Goal: Information Seeking & Learning: Compare options

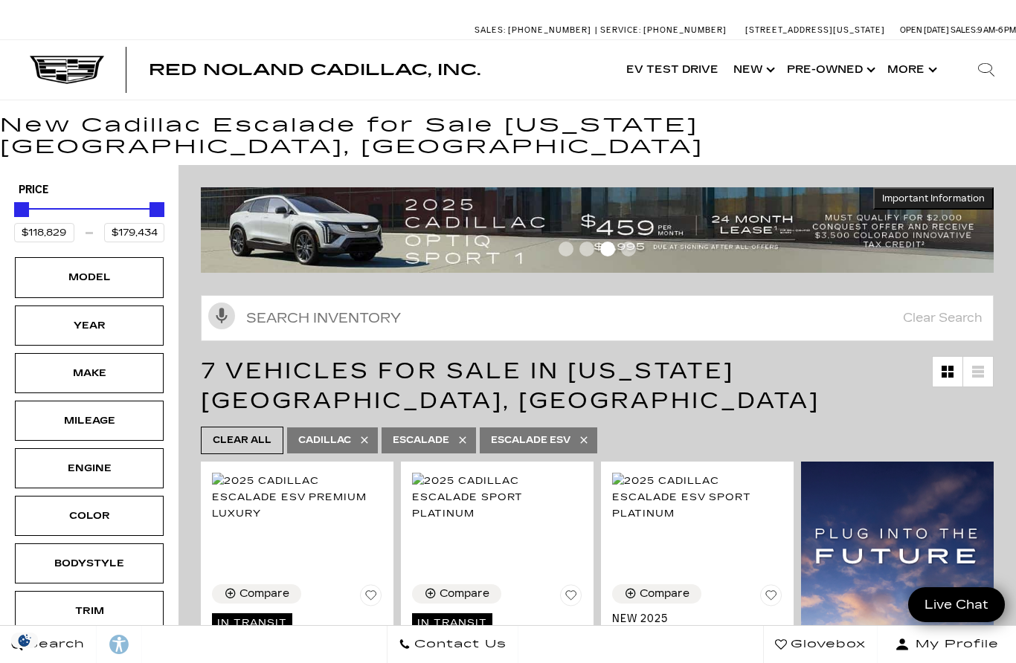
click at [87, 365] on div "Make" at bounding box center [89, 373] width 74 height 16
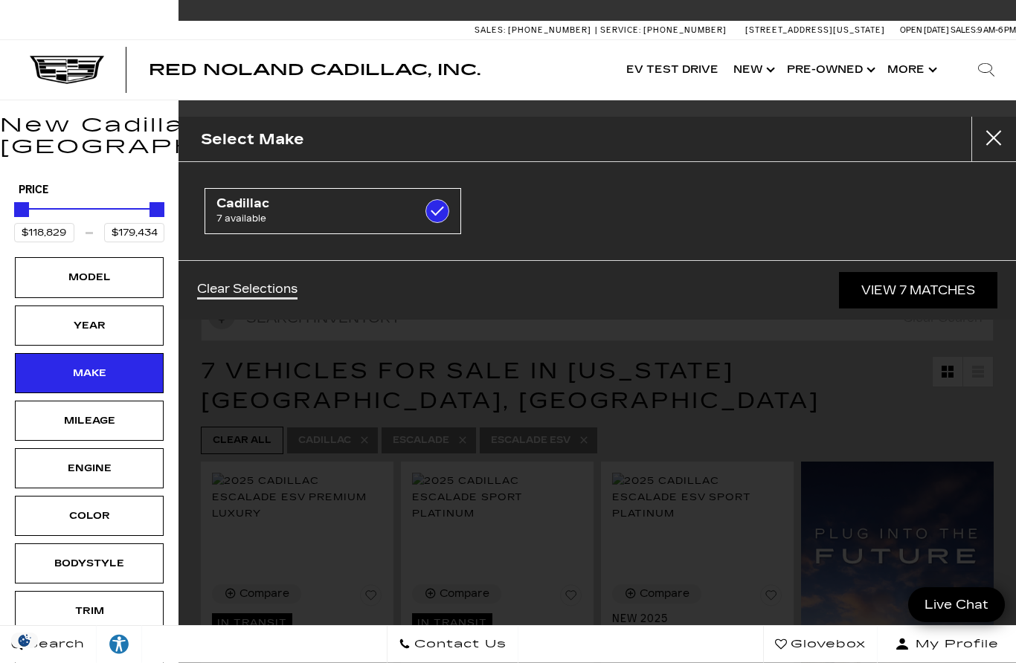
click at [52, 269] on div "Model" at bounding box center [89, 277] width 74 height 16
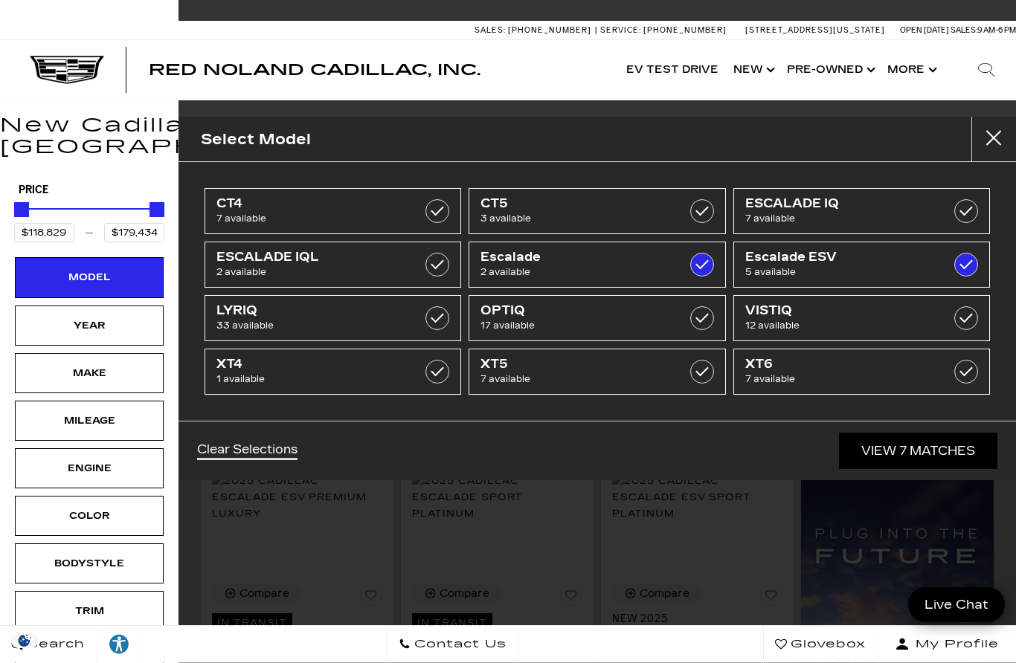
click at [299, 317] on span "LYRIQ" at bounding box center [315, 310] width 198 height 15
type input "$66,129"
checkbox input "true"
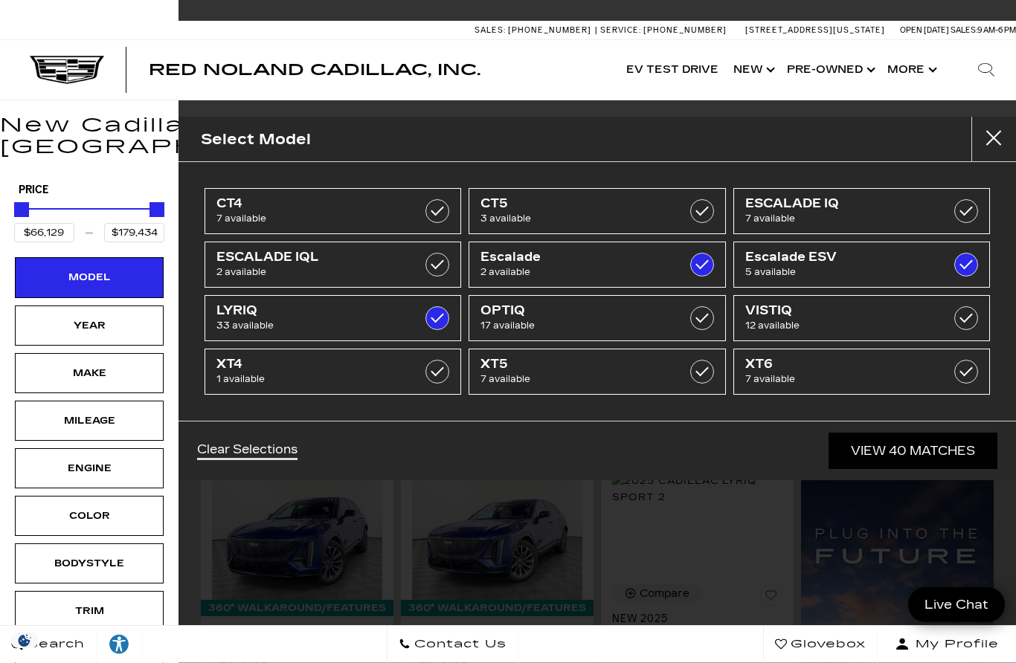
click at [841, 208] on span "ESCALADE IQ" at bounding box center [844, 203] width 198 height 15
click at [693, 269] on label at bounding box center [702, 265] width 24 height 24
checkbox input "true"
checkbox input "false"
click at [968, 271] on label at bounding box center [966, 265] width 24 height 24
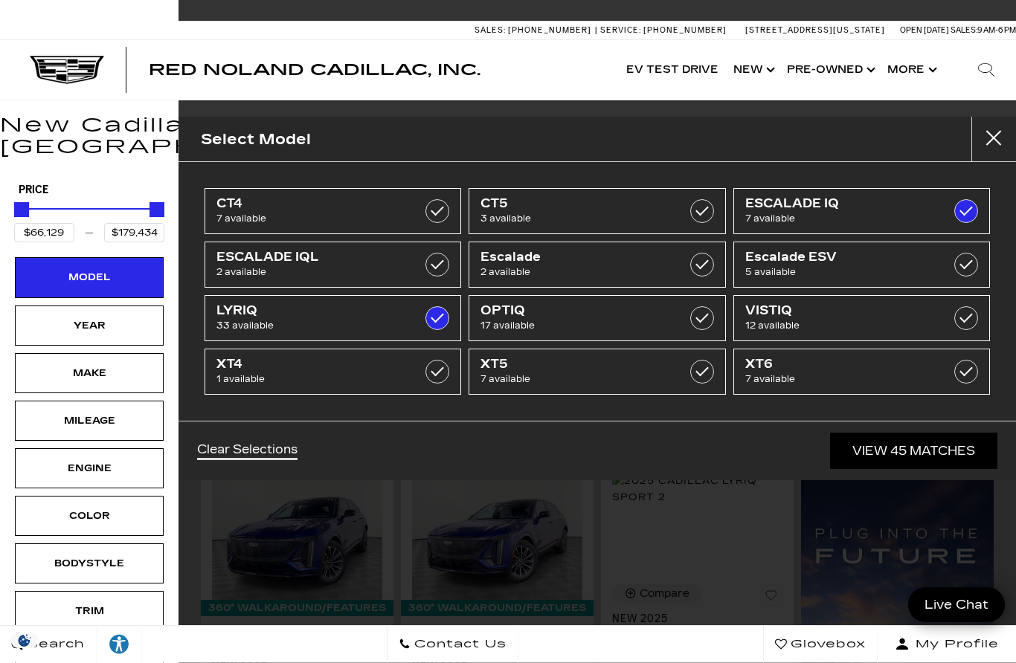
type input "$158,810"
checkbox input "false"
click at [816, 276] on span "5 available" at bounding box center [844, 272] width 198 height 15
type input "$179,434"
checkbox input "true"
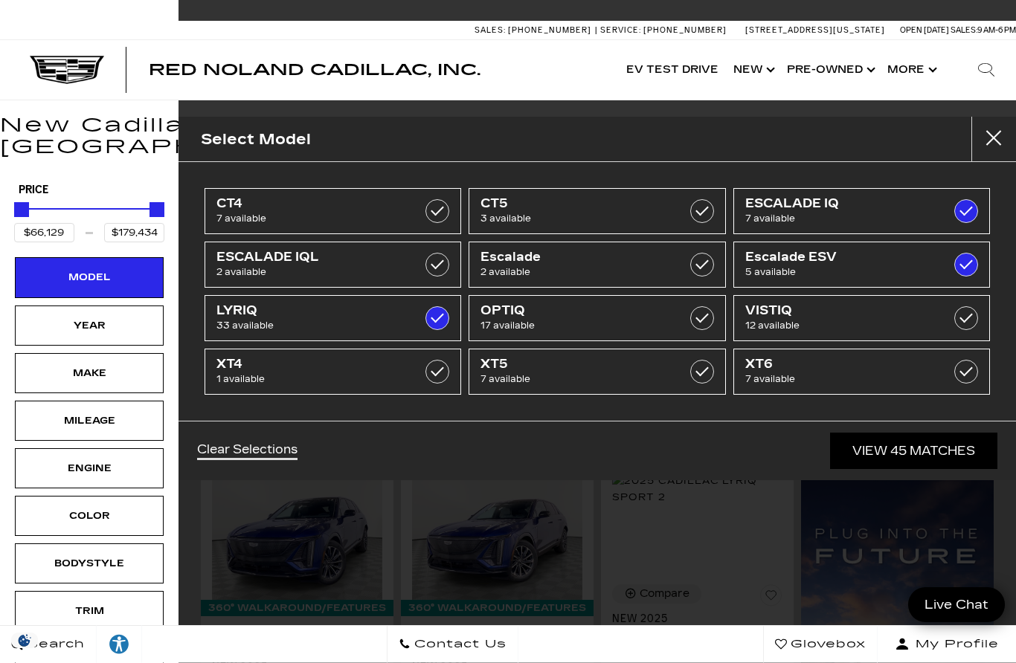
click at [828, 203] on span "ESCALADE IQ" at bounding box center [844, 203] width 198 height 15
click at [970, 267] on label at bounding box center [966, 265] width 24 height 24
checkbox input "false"
type input "$91,110"
checkbox input "false"
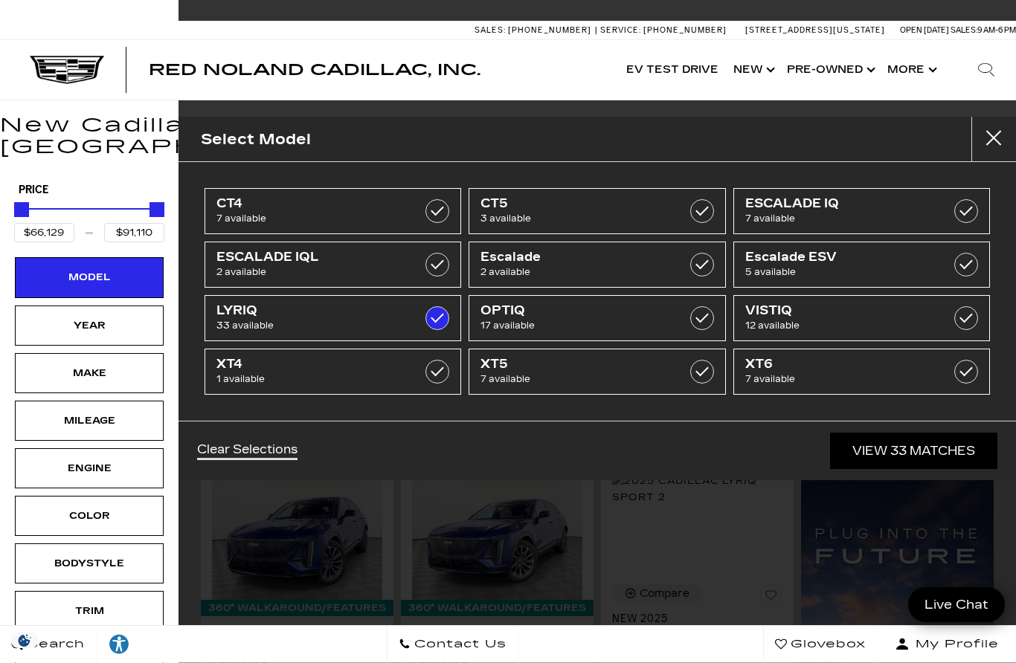
click at [863, 202] on span "ESCALADE IQ" at bounding box center [844, 203] width 198 height 15
type input "$158,810"
checkbox input "true"
click at [965, 209] on label at bounding box center [966, 211] width 24 height 24
type input "$91,110"
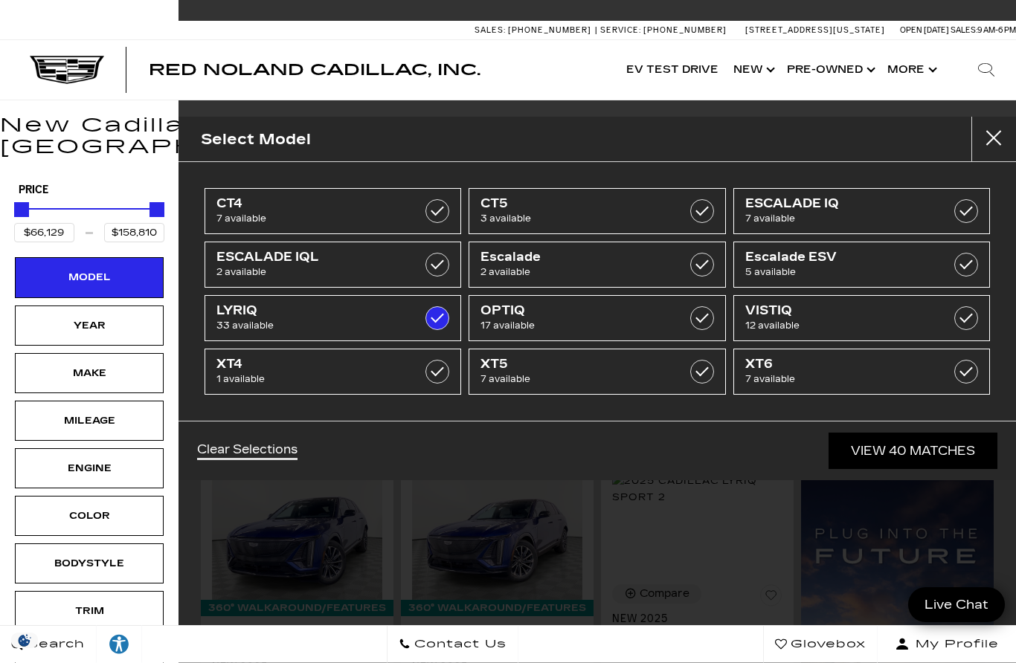
checkbox input "false"
click at [942, 459] on link "View 33 Matches" at bounding box center [913, 451] width 167 height 36
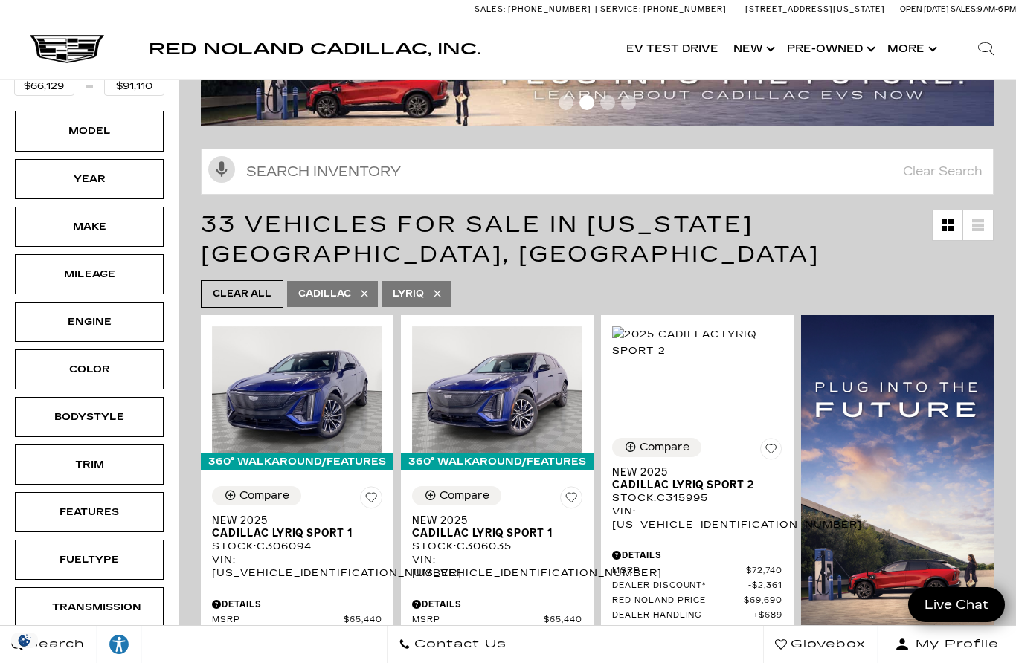
scroll to position [121, 0]
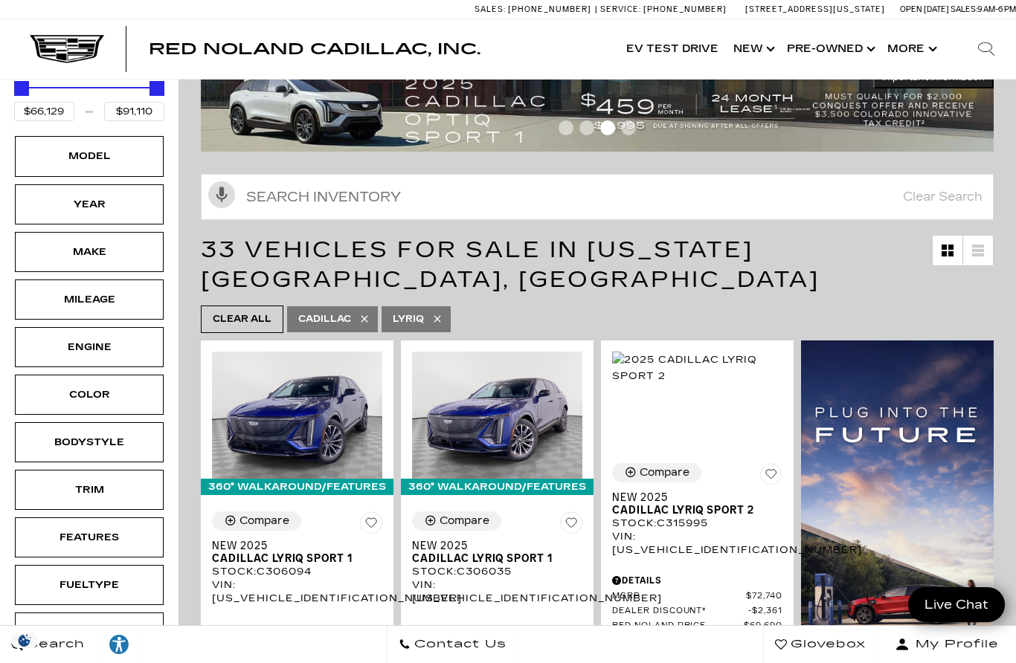
click at [58, 339] on div "Engine" at bounding box center [89, 347] width 74 height 16
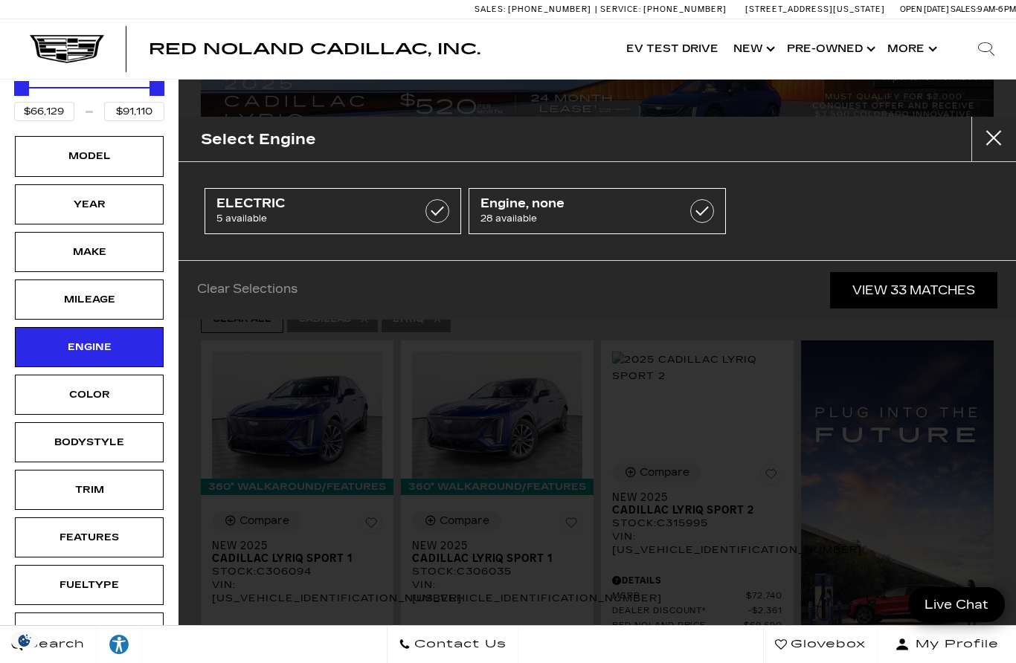
click at [901, 289] on link "View 33 Matches" at bounding box center [913, 290] width 167 height 36
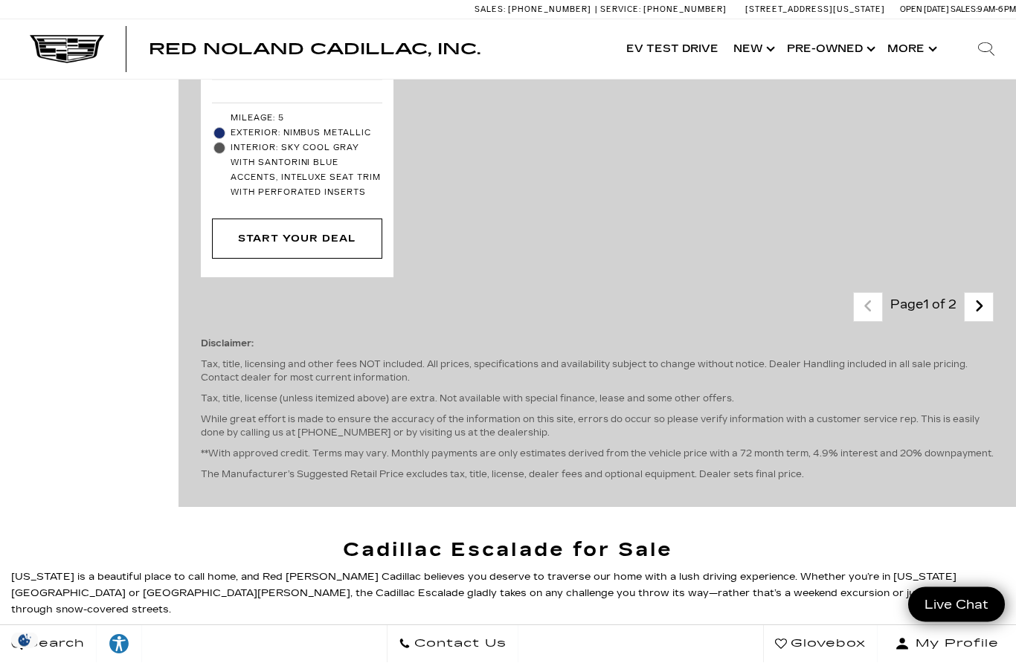
scroll to position [4855, 0]
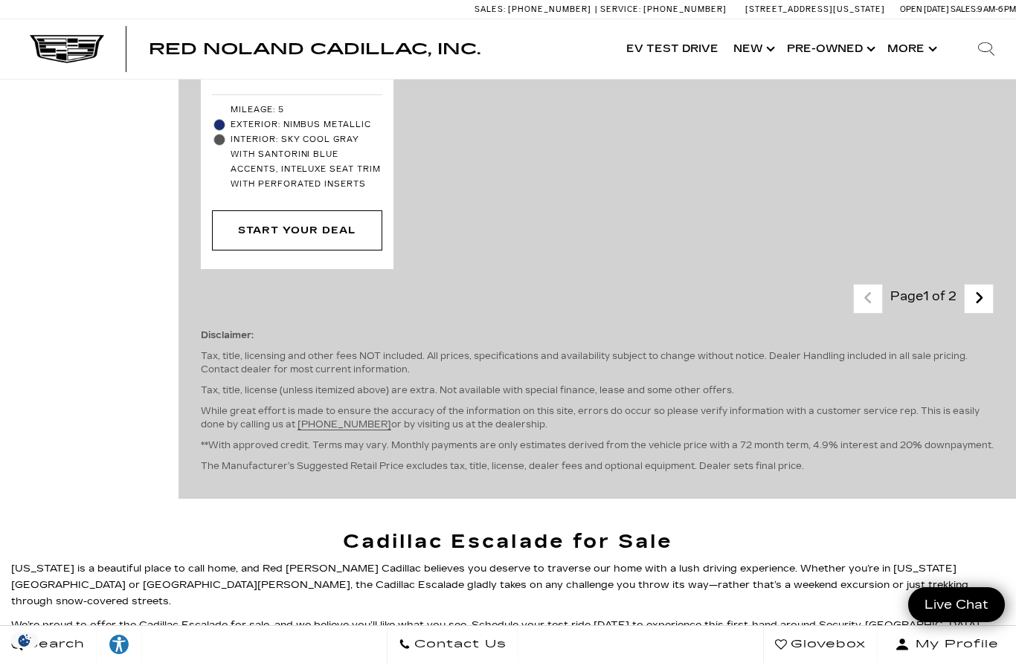
click at [985, 286] on link "Next - Page" at bounding box center [979, 299] width 32 height 26
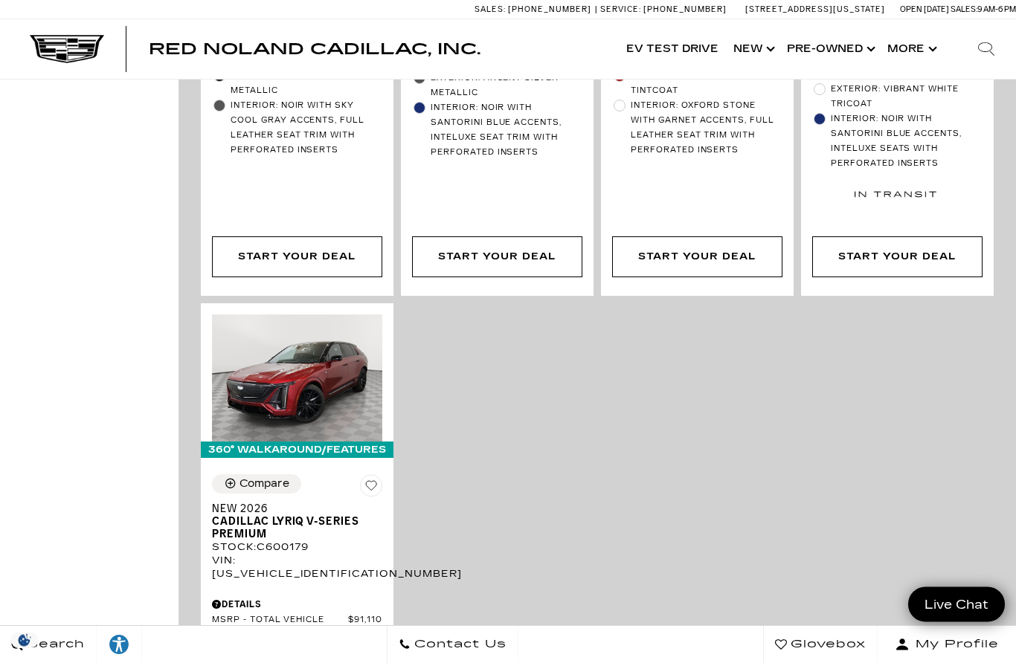
scroll to position [2250, 0]
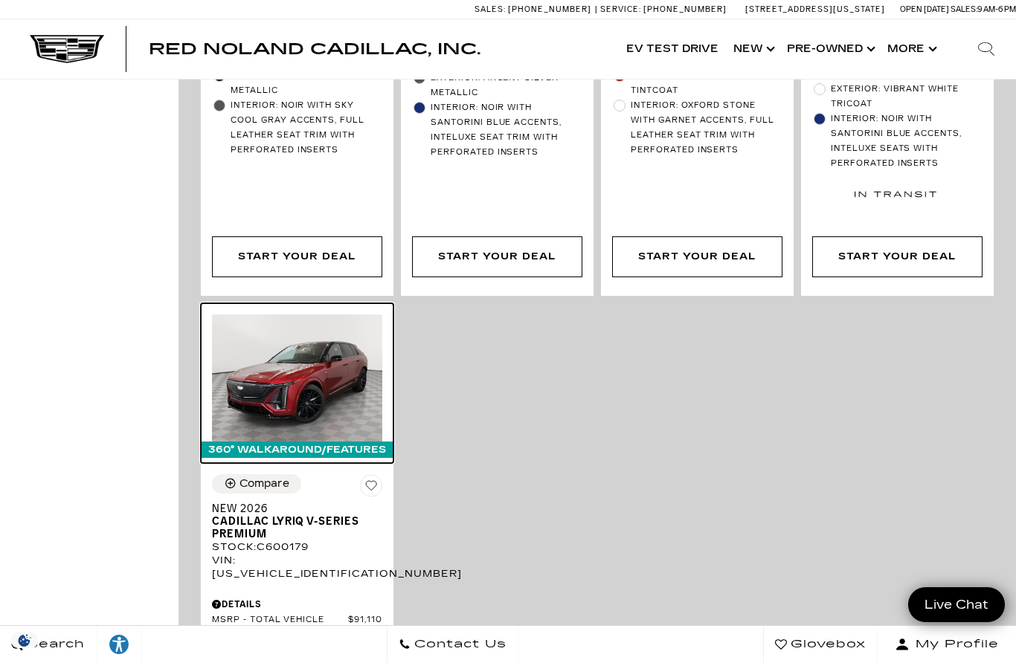
click at [318, 320] on img at bounding box center [297, 379] width 170 height 128
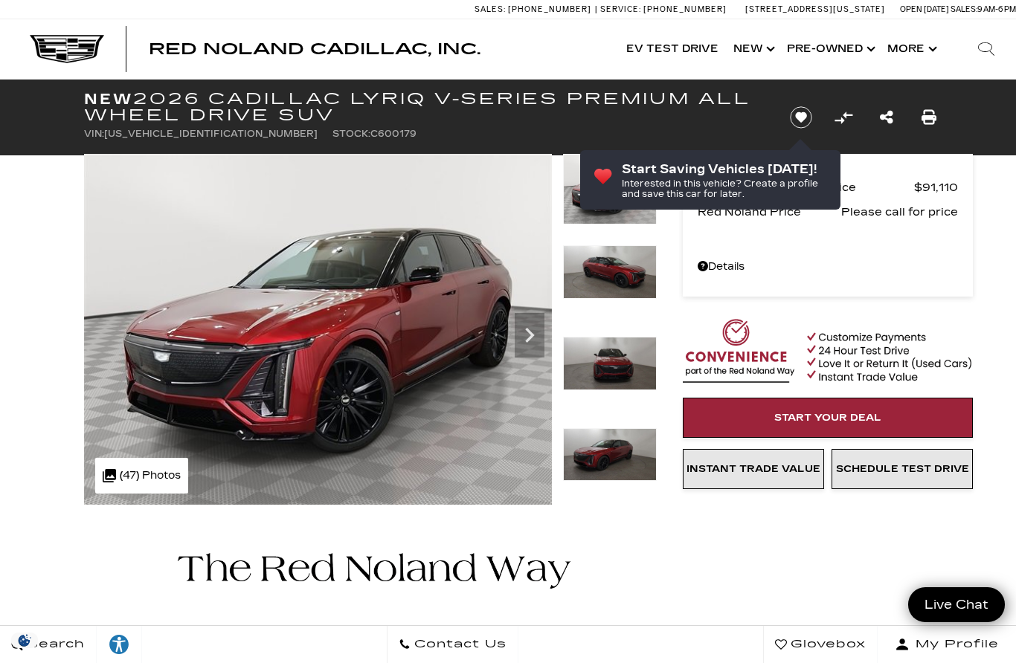
click at [393, 383] on img at bounding box center [318, 329] width 468 height 351
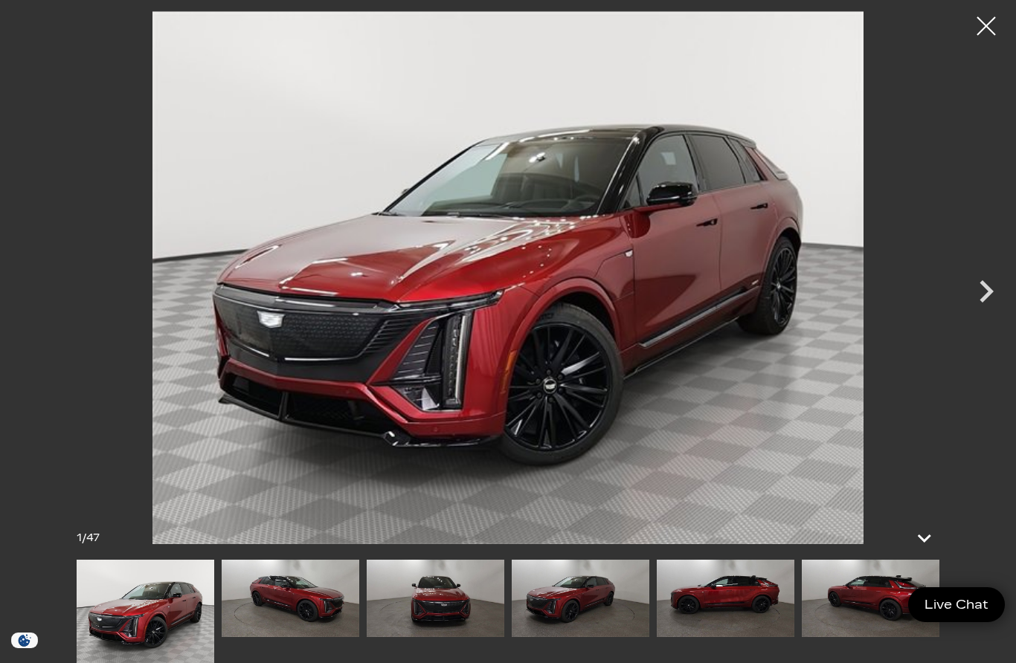
click at [985, 306] on icon "Next" at bounding box center [986, 291] width 45 height 45
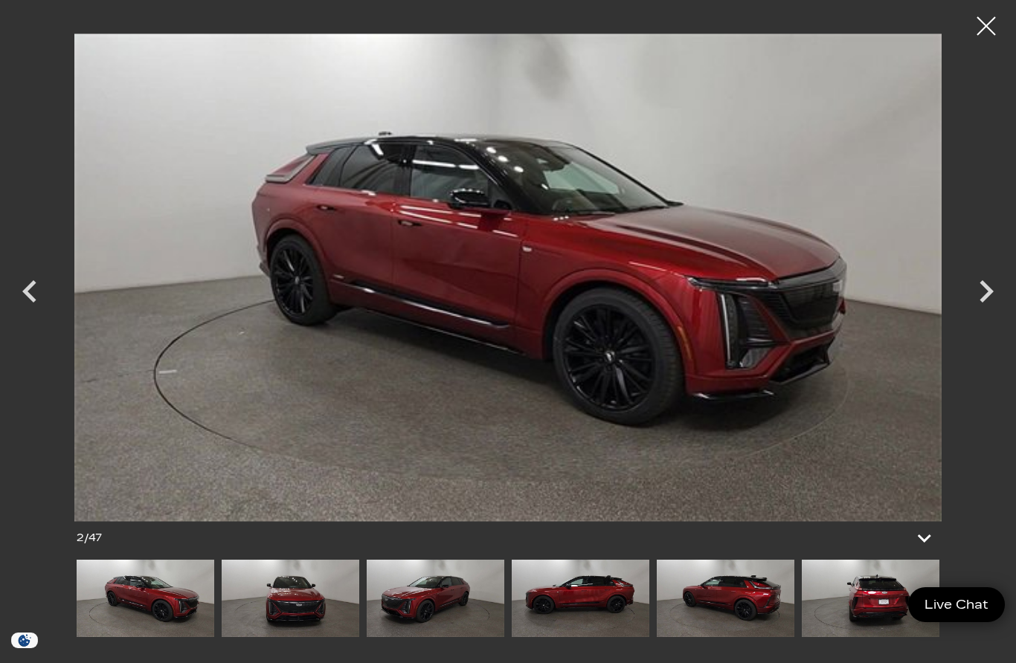
click at [996, 304] on icon "Next" at bounding box center [986, 291] width 45 height 45
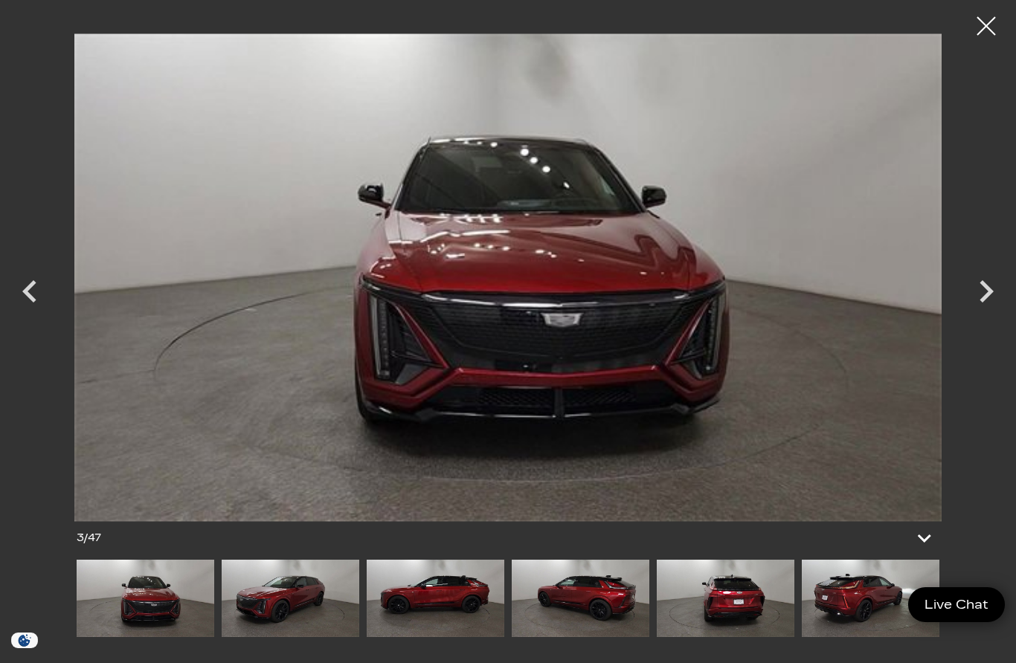
click at [994, 303] on icon "Next" at bounding box center [986, 291] width 45 height 45
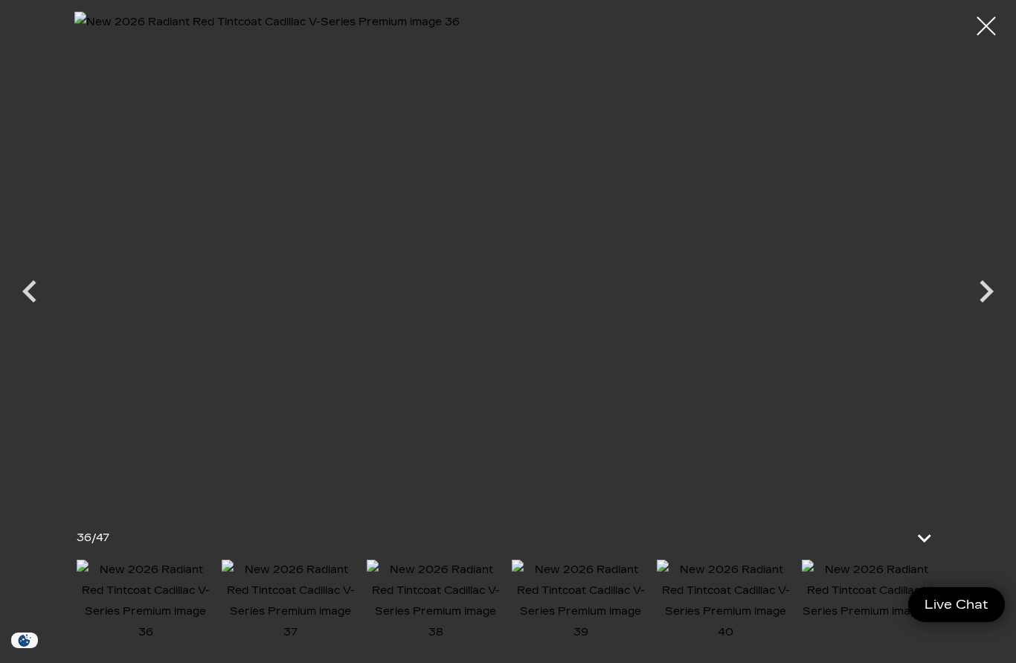
click at [984, 32] on div at bounding box center [986, 25] width 37 height 37
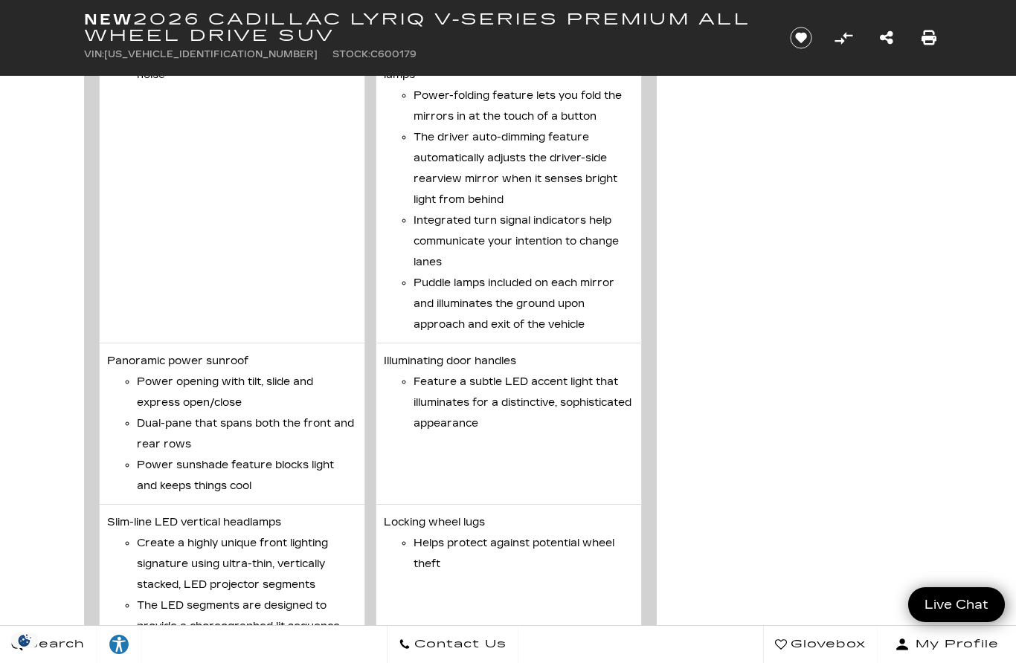
scroll to position [4503, 0]
